Goal: Information Seeking & Learning: Check status

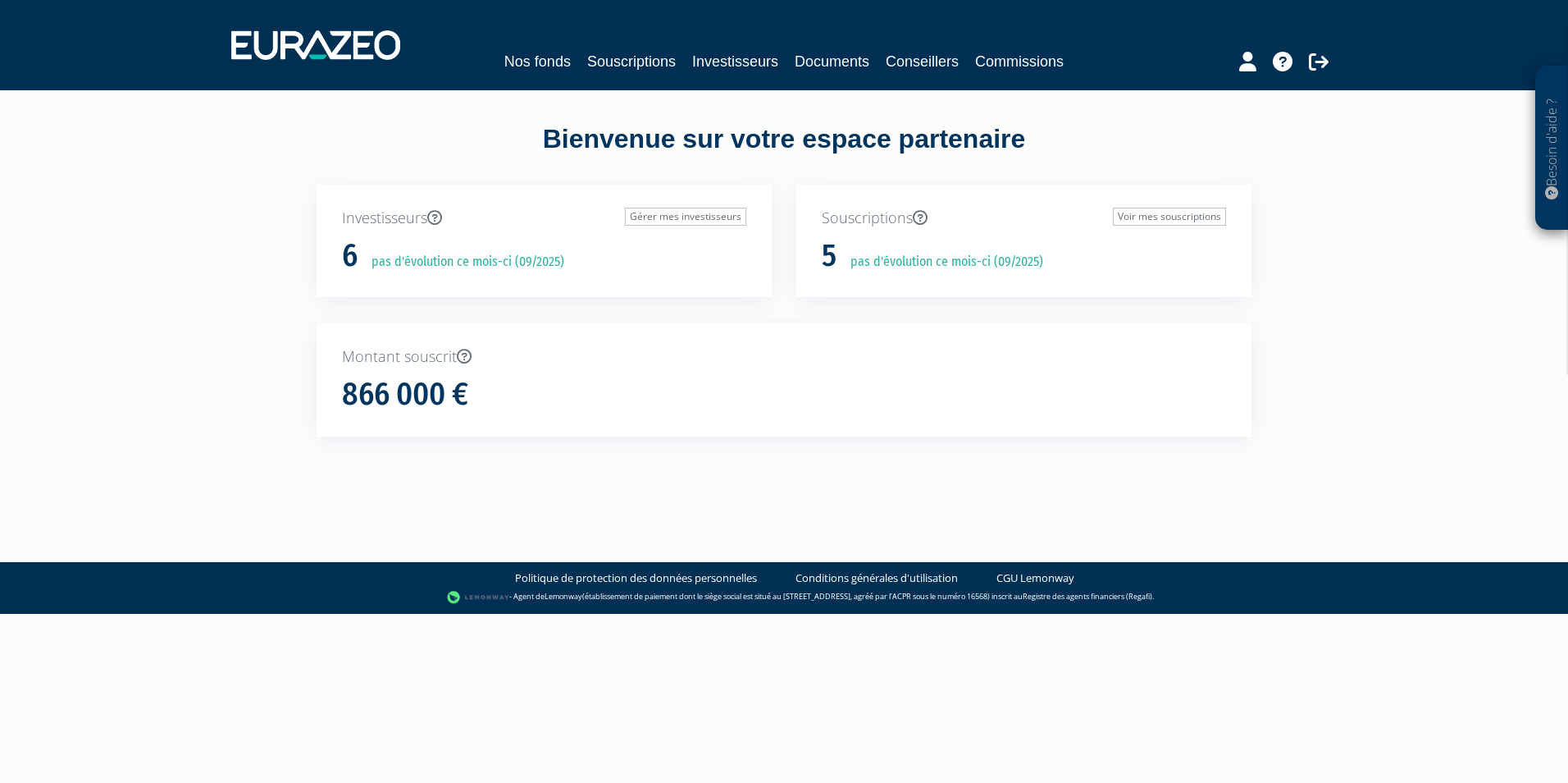
click at [481, 247] on div "6 pas d'évolution ce mois-ci (09/2025)" at bounding box center [544, 255] width 405 height 35
click at [540, 59] on link "Nos fonds" at bounding box center [537, 61] width 66 height 23
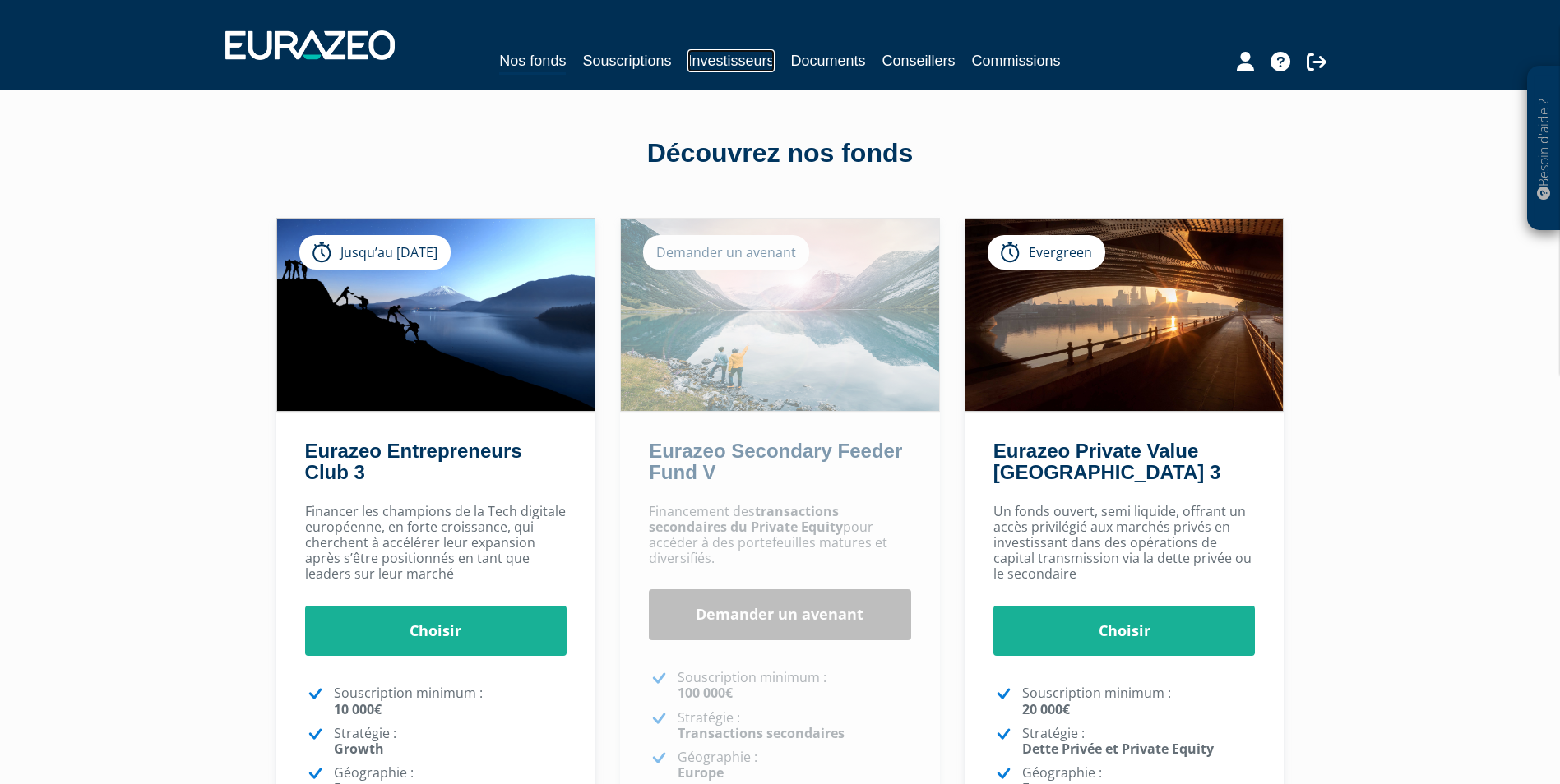
click at [768, 56] on link "Investisseurs" at bounding box center [730, 60] width 86 height 23
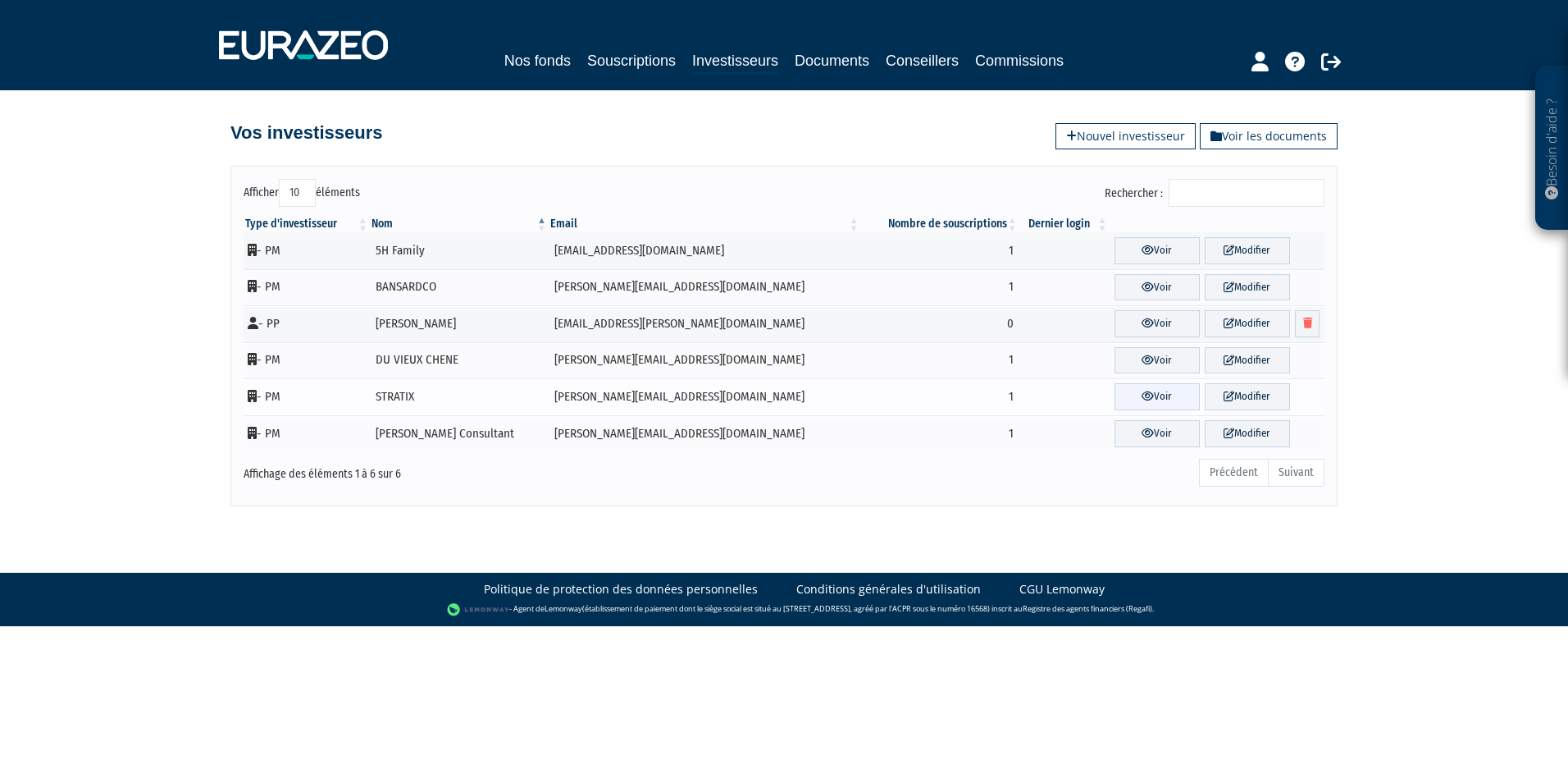
click at [1141, 398] on link "Voir" at bounding box center [1157, 396] width 85 height 27
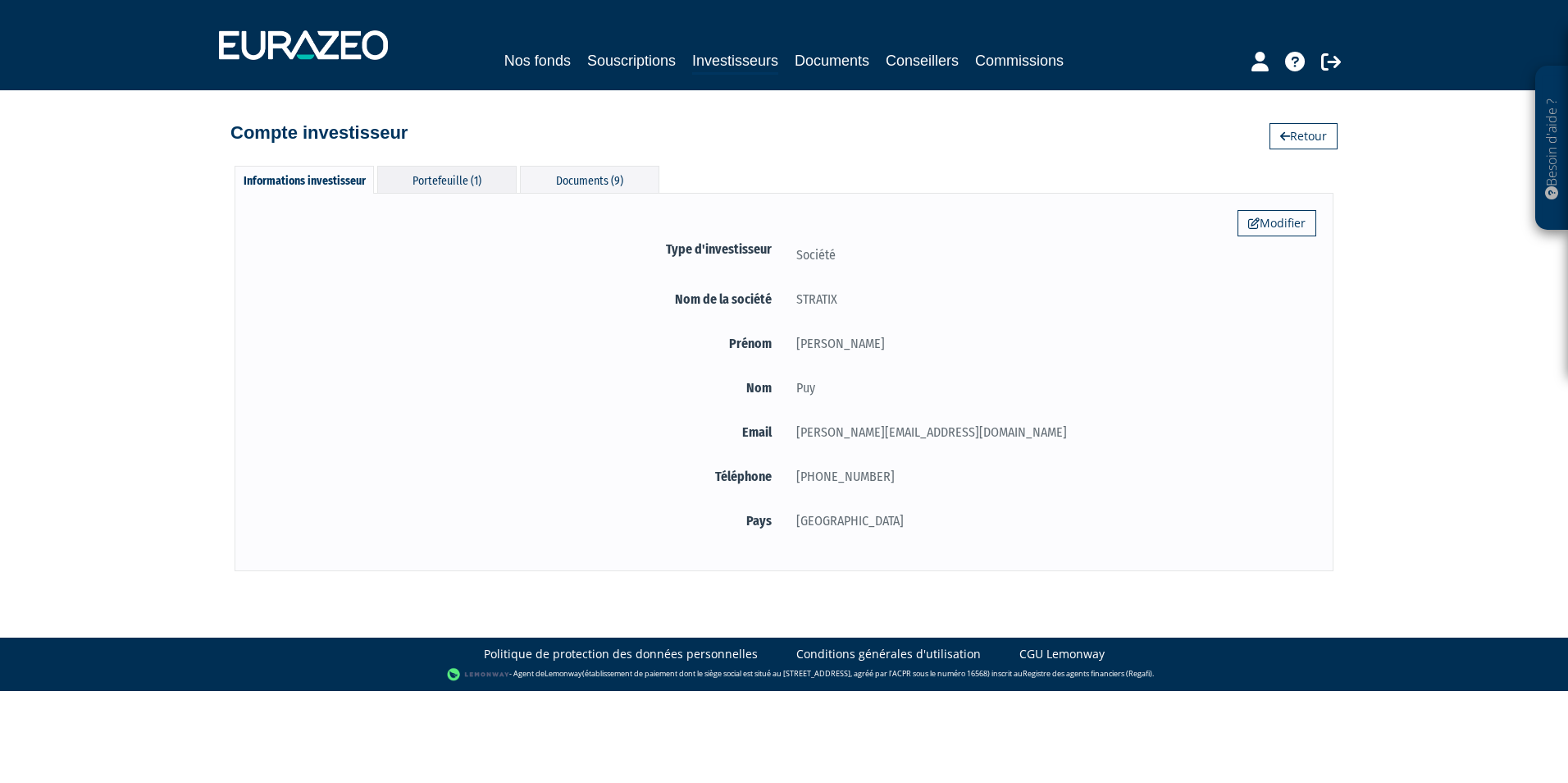
click at [491, 185] on div "Portefeuille (1)" at bounding box center [446, 179] width 139 height 27
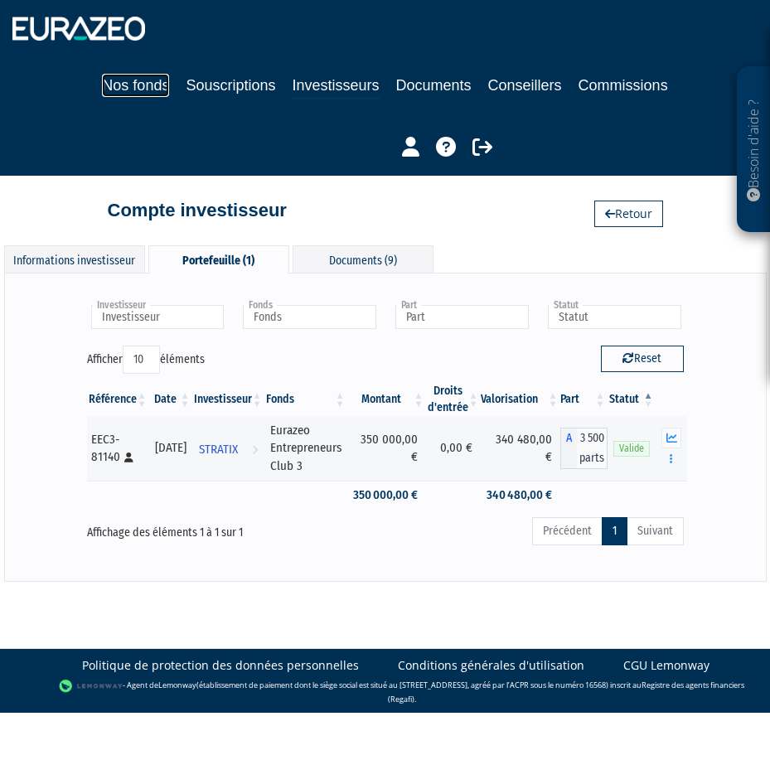
click at [157, 87] on link "Nos fonds" at bounding box center [135, 85] width 67 height 23
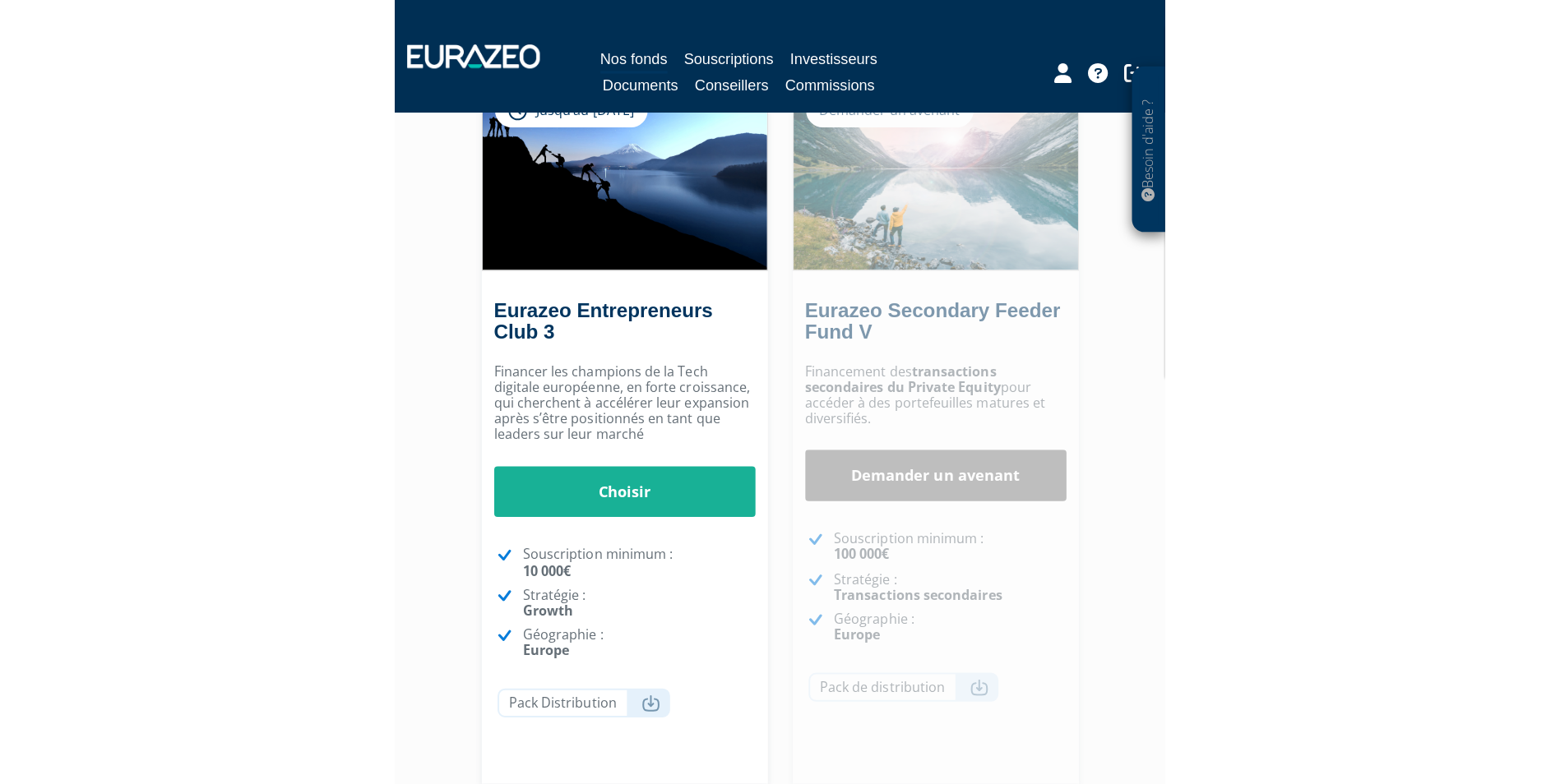
scroll to position [165, 0]
